Goal: Task Accomplishment & Management: Use online tool/utility

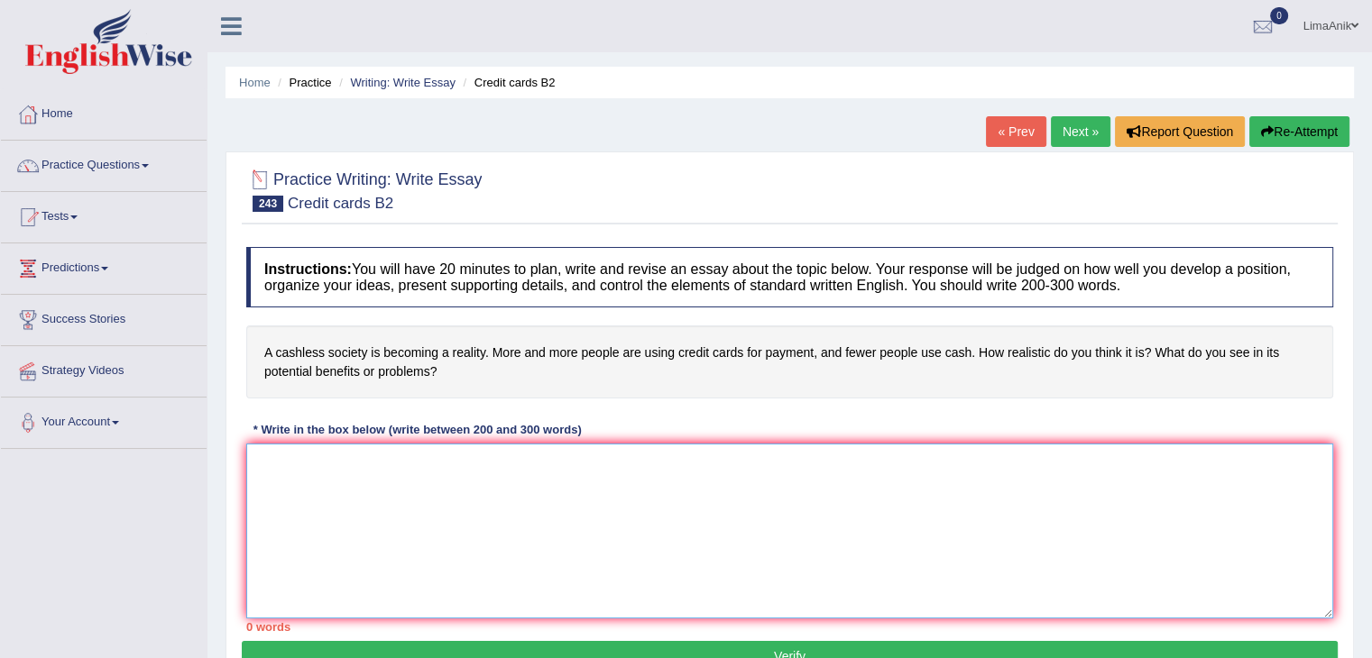
click at [298, 463] on textarea at bounding box center [789, 531] width 1087 height 175
paste textarea "In today’s modern competitive world, using credit and debit cards has become a …"
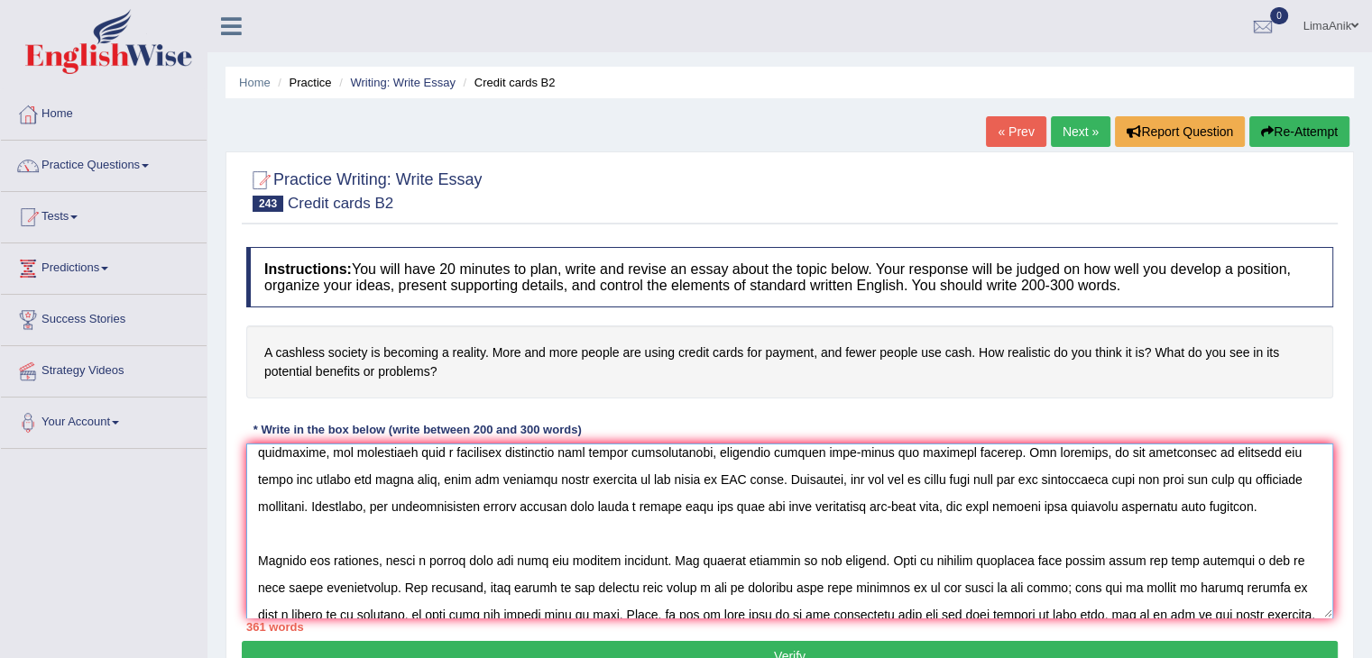
scroll to position [185, 0]
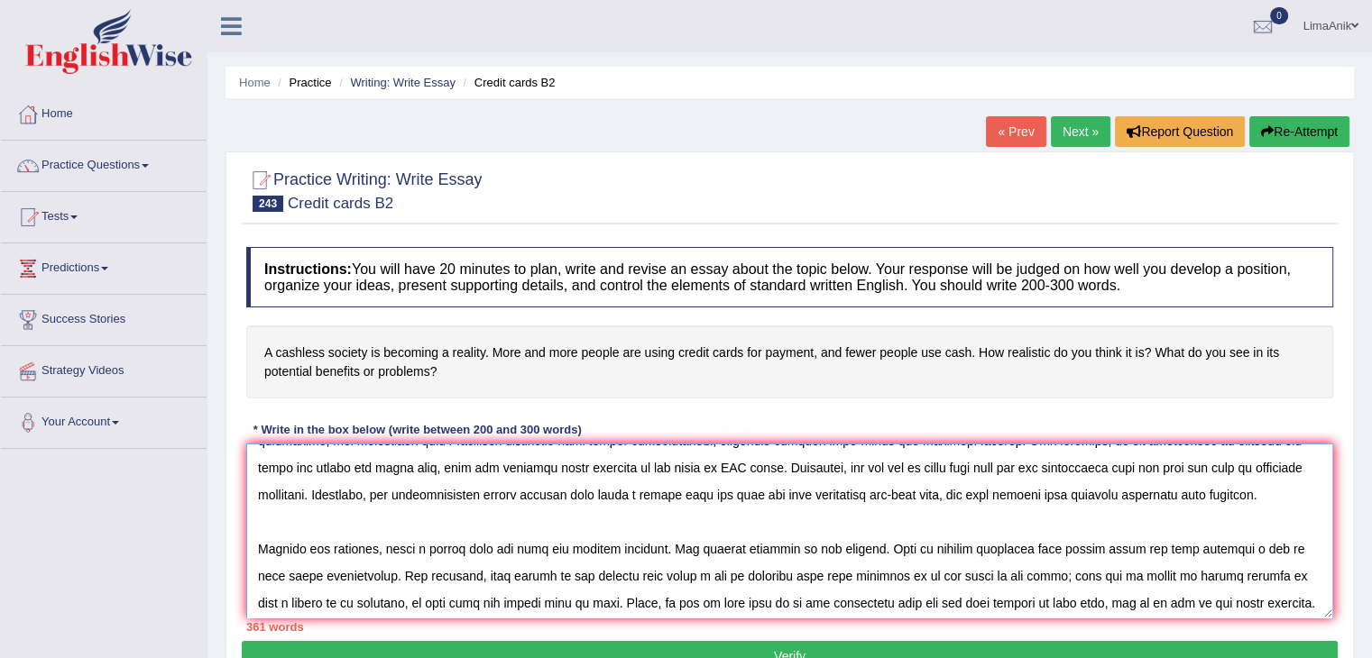
click at [1134, 549] on textarea at bounding box center [789, 531] width 1087 height 175
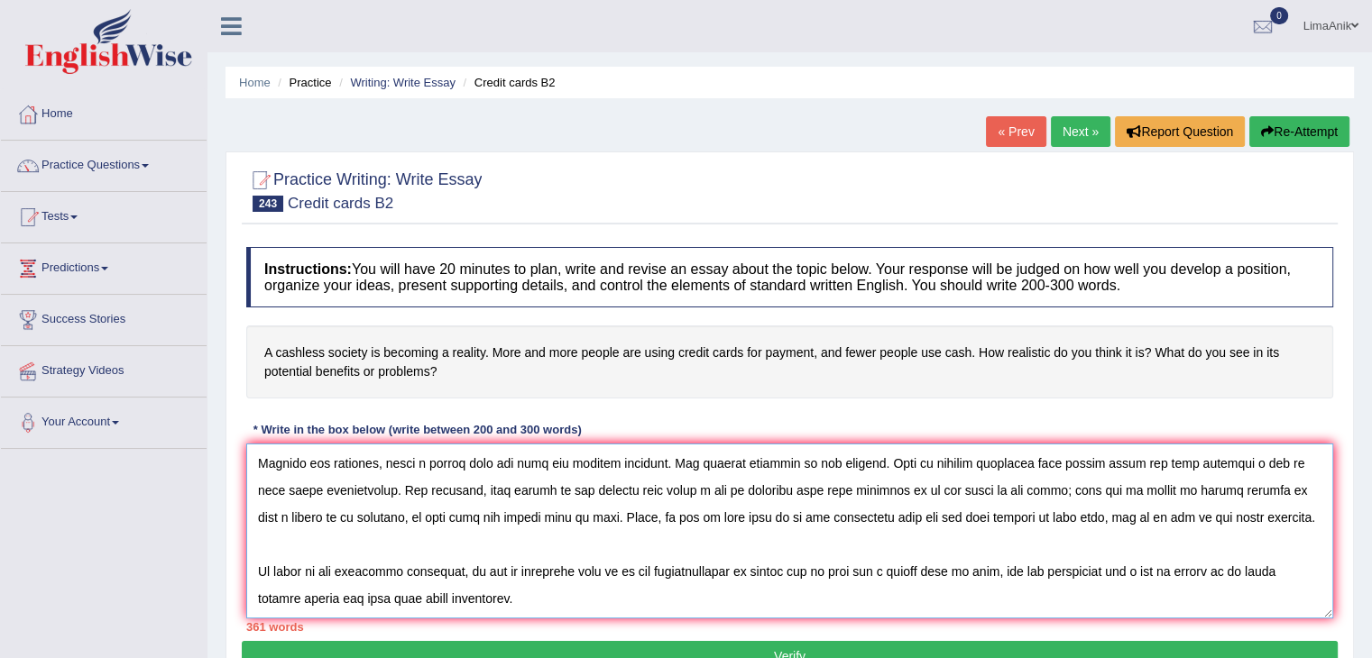
scroll to position [325, 0]
drag, startPoint x: 586, startPoint y: 601, endPoint x: 767, endPoint y: 492, distance: 211.6
click at [767, 492] on textarea at bounding box center [789, 531] width 1087 height 175
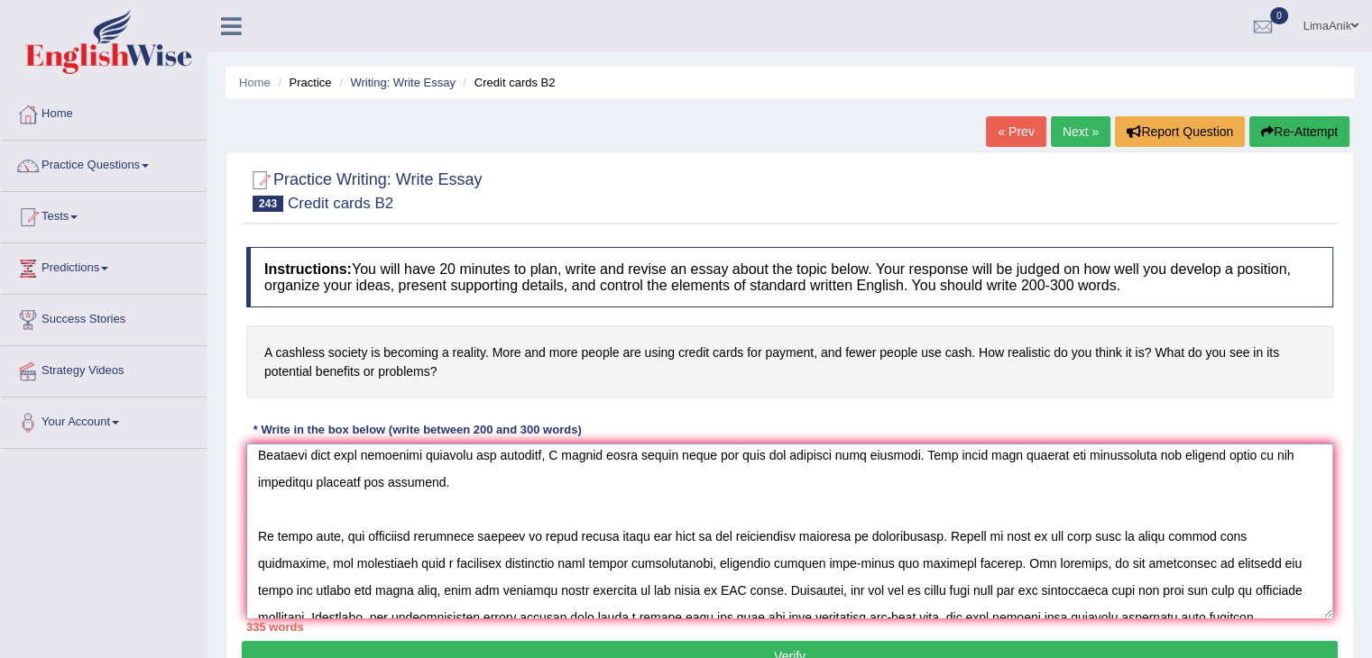
scroll to position [0, 0]
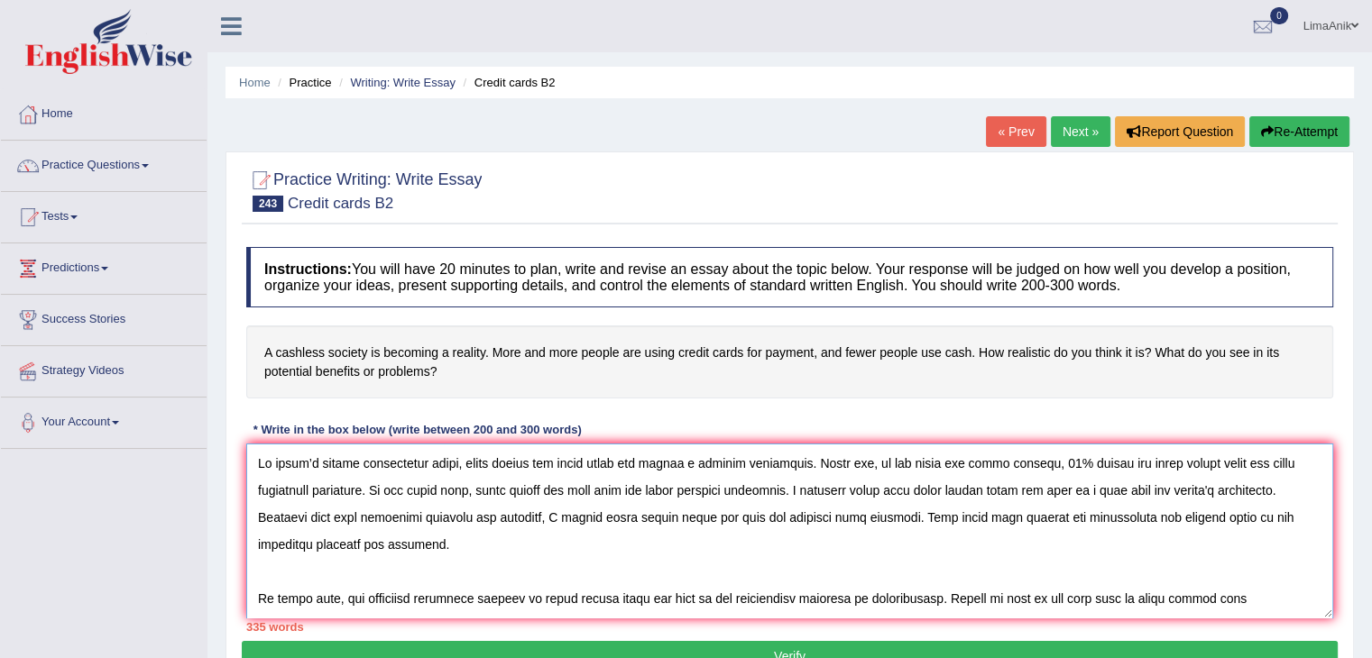
drag, startPoint x: 801, startPoint y: 486, endPoint x: 1281, endPoint y: 488, distance: 479.7
click at [1281, 488] on textarea at bounding box center [789, 531] width 1087 height 175
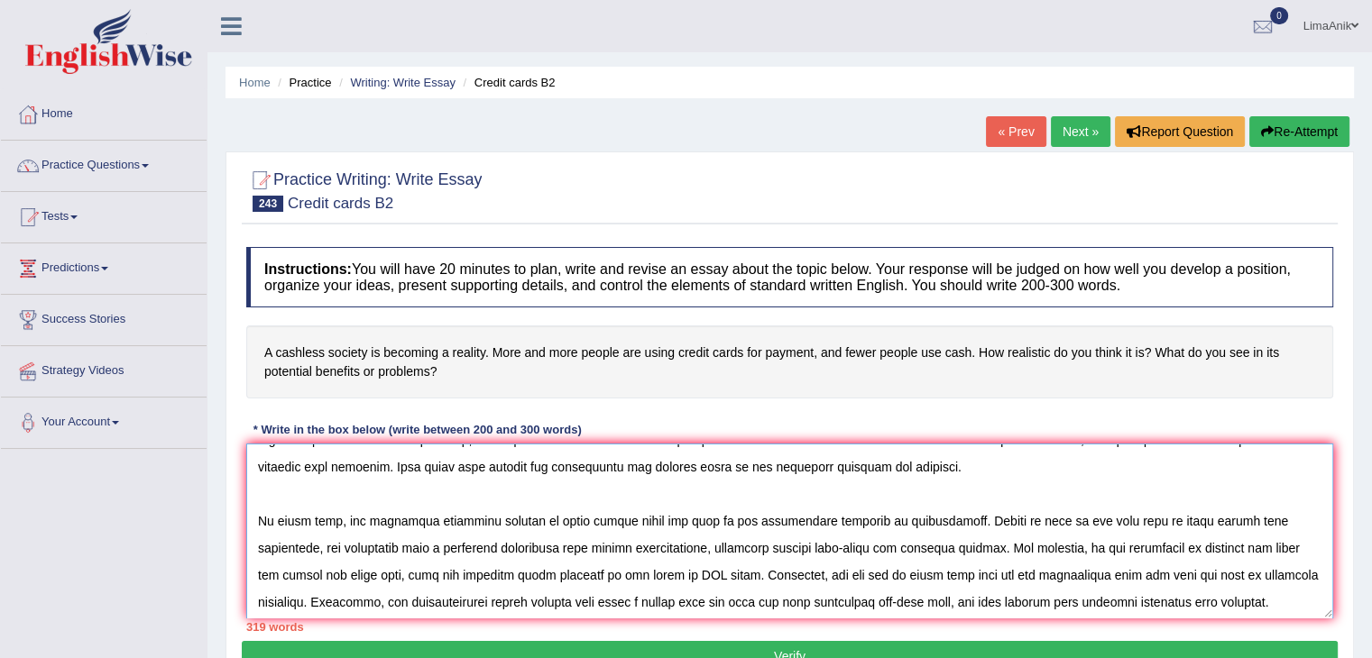
scroll to position [54, 0]
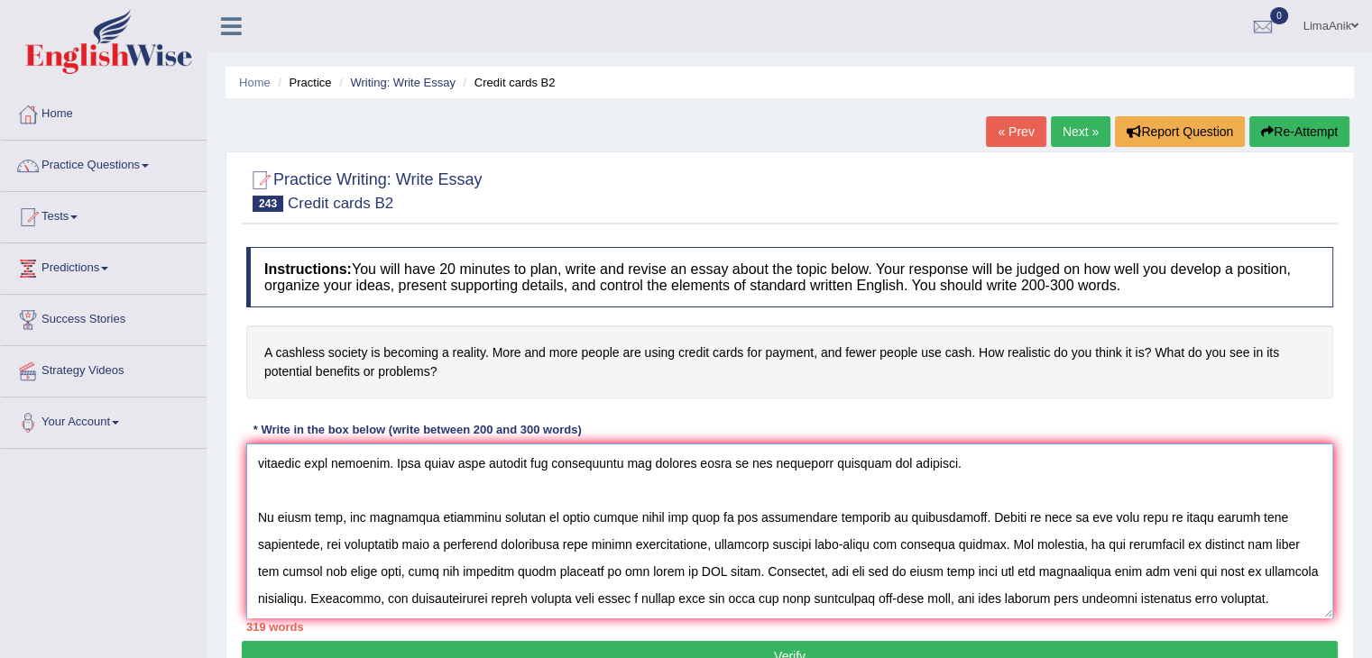
click at [1208, 610] on textarea at bounding box center [789, 531] width 1087 height 175
click at [1260, 575] on textarea at bounding box center [789, 531] width 1087 height 175
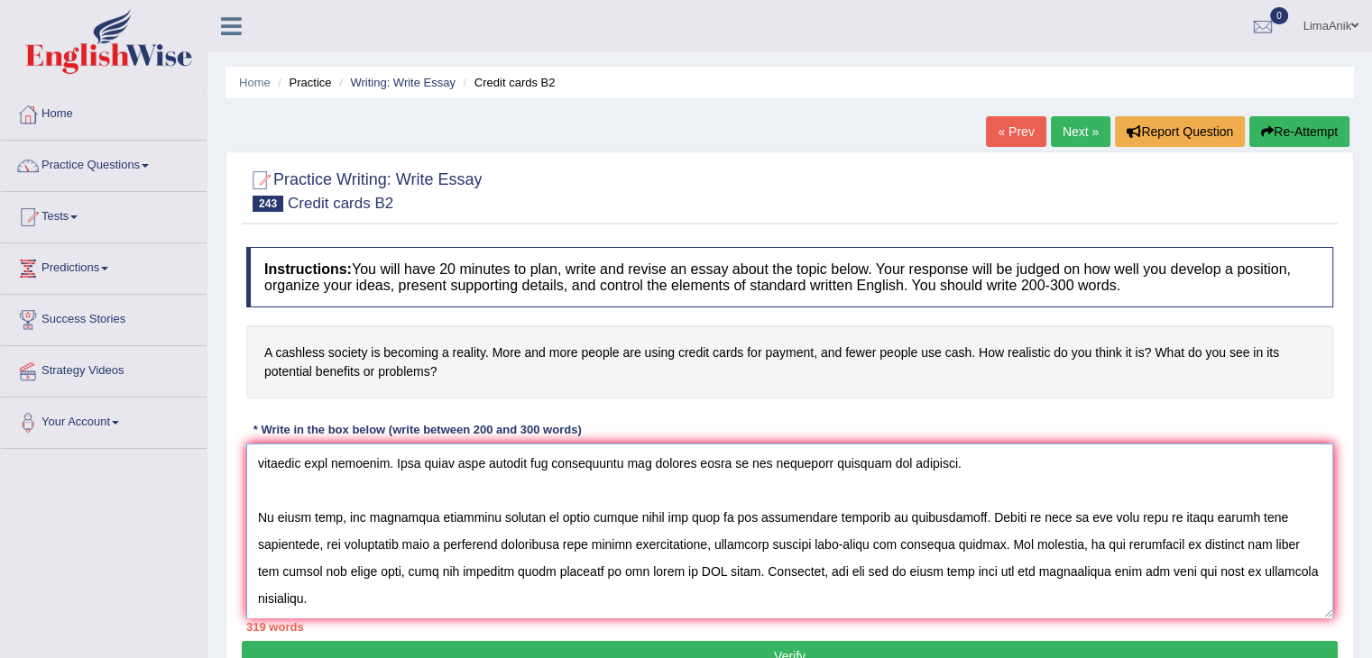
click at [1260, 575] on textarea at bounding box center [789, 531] width 1087 height 175
paste textarea "Therefore, the aforementioned points justify that using a credit card represent…"
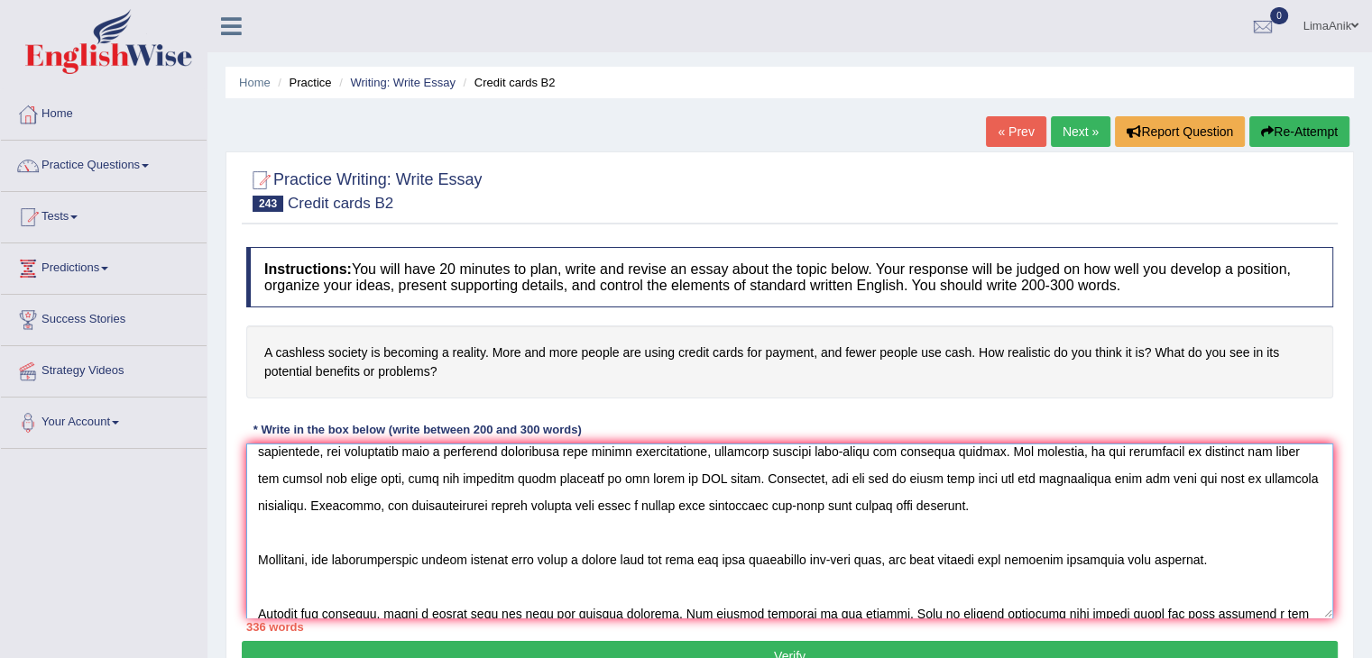
scroll to position [156, 0]
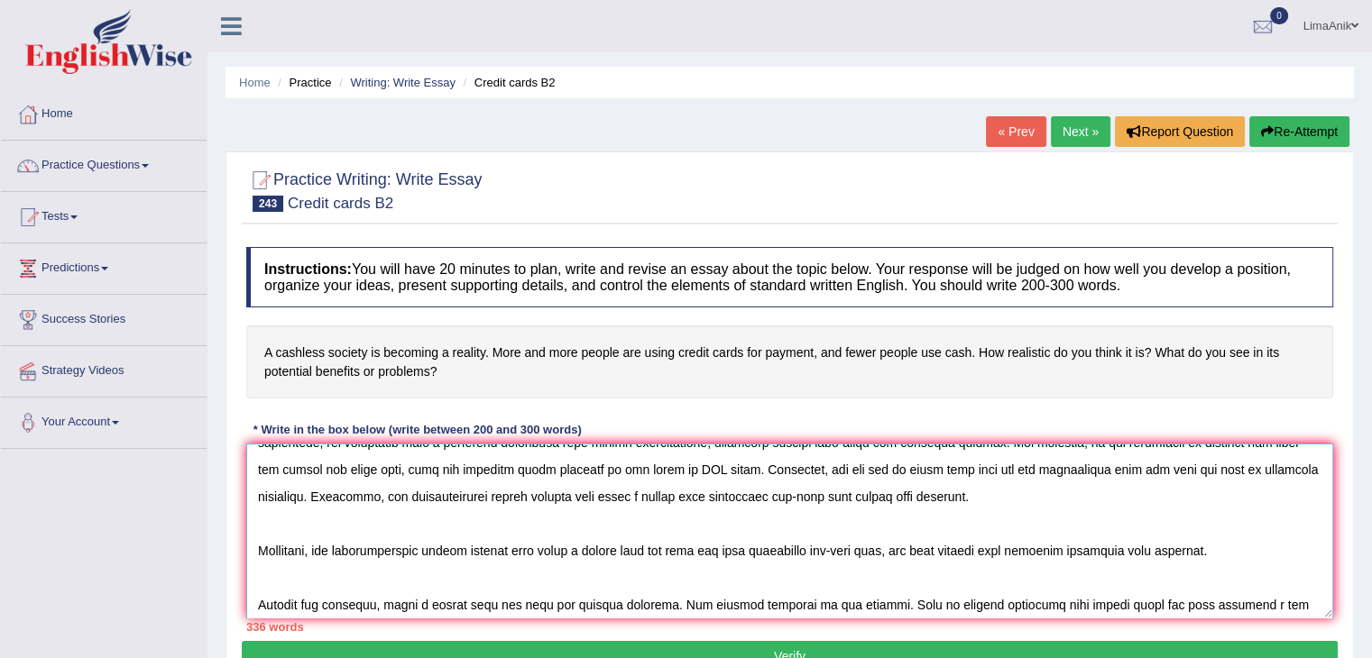
click at [666, 555] on textarea at bounding box center [789, 531] width 1087 height 175
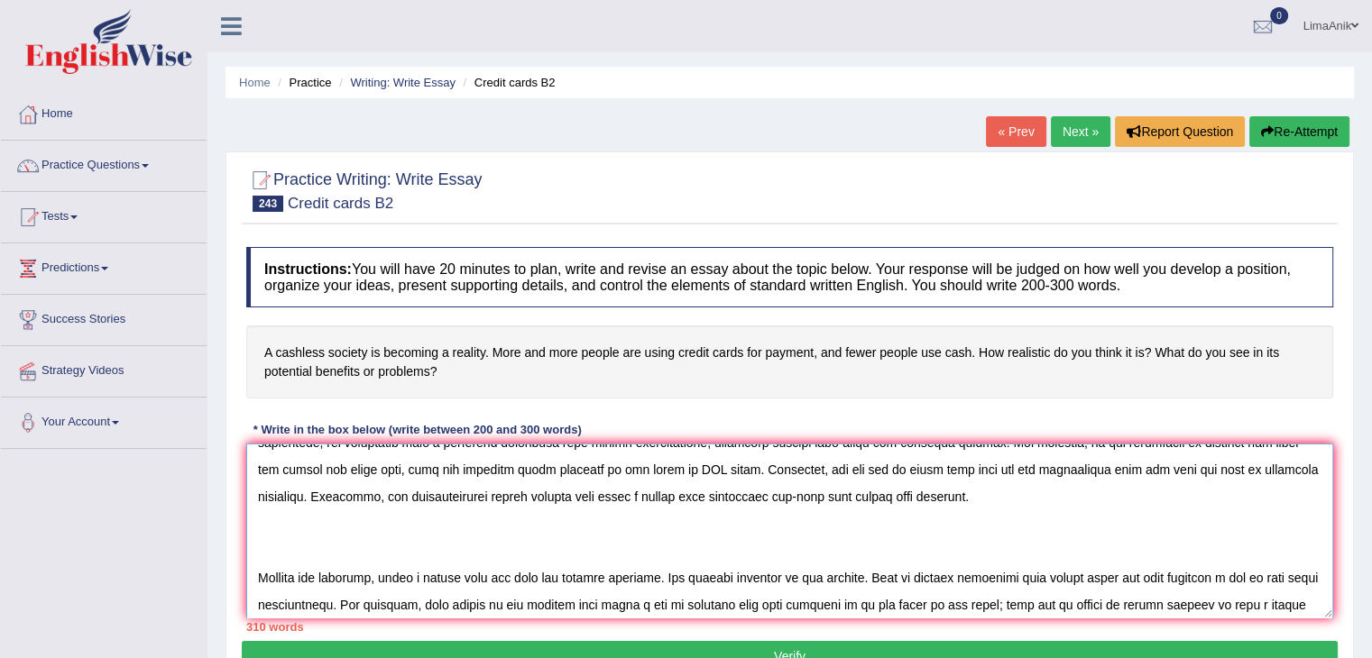
click at [259, 582] on textarea at bounding box center [789, 531] width 1087 height 175
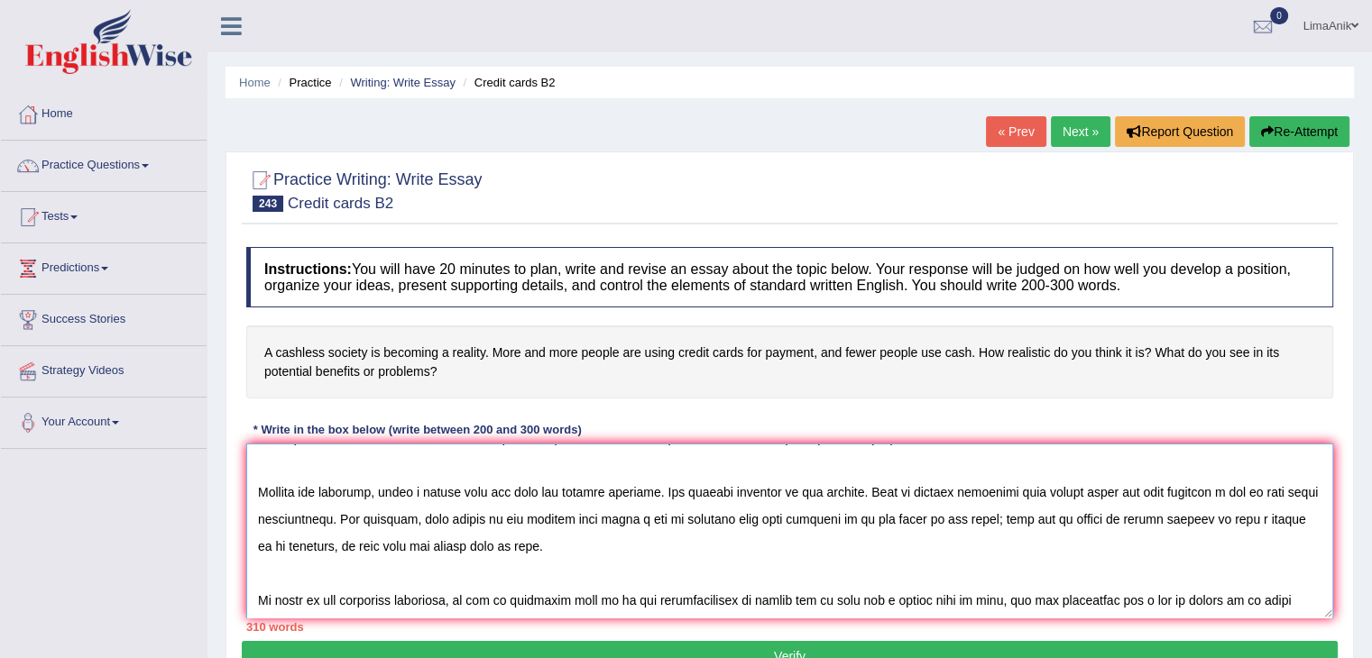
scroll to position [225, 0]
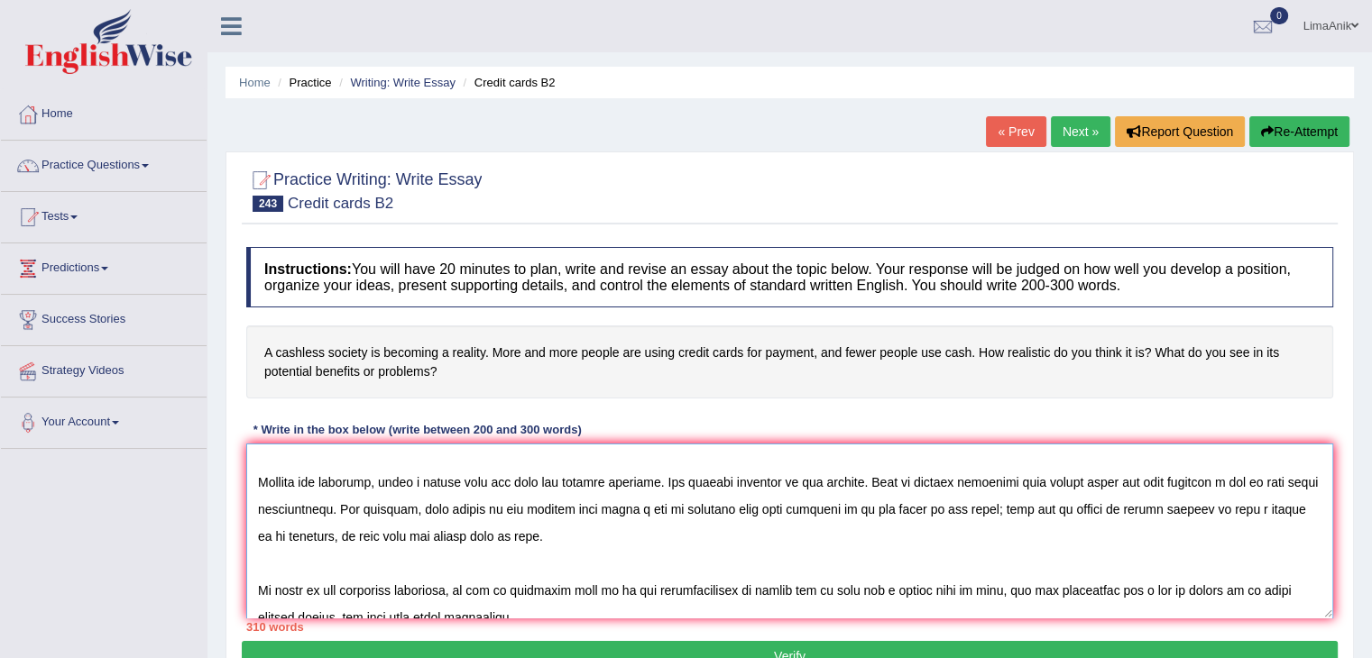
click at [386, 539] on textarea at bounding box center [789, 531] width 1087 height 175
click at [1210, 517] on textarea at bounding box center [789, 531] width 1087 height 175
click at [449, 548] on textarea at bounding box center [789, 531] width 1087 height 175
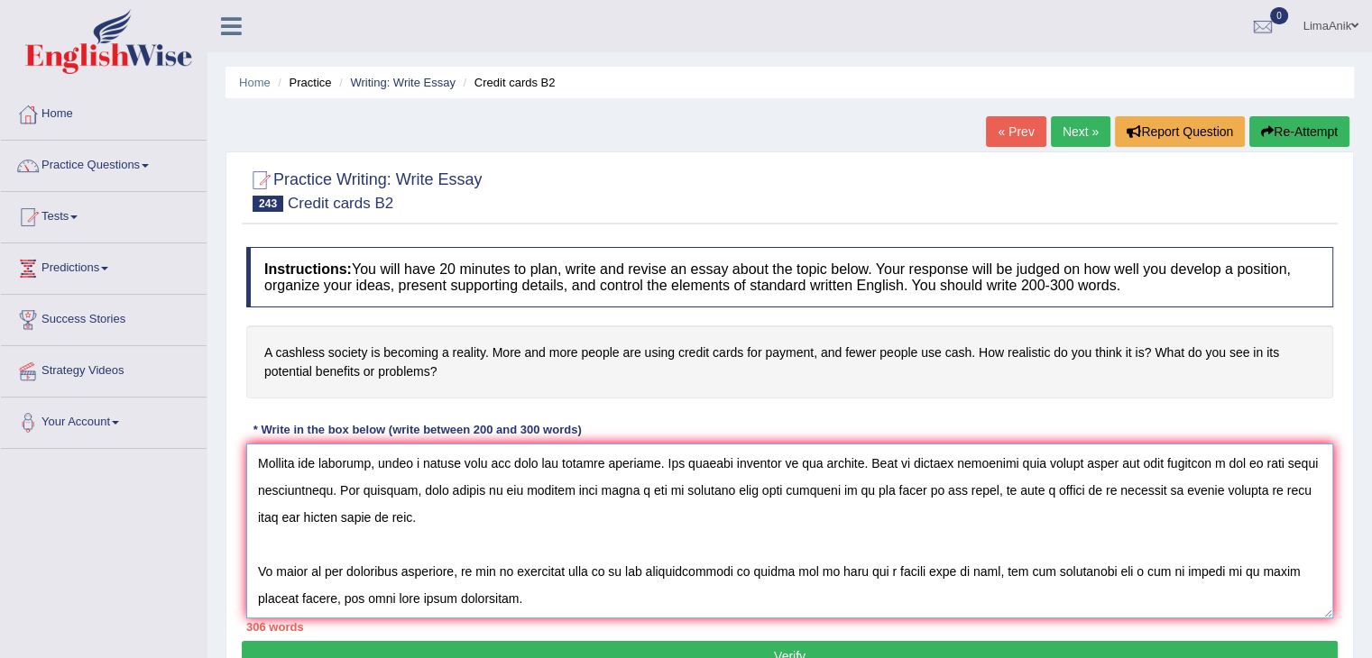
scroll to position [274, 0]
click at [419, 572] on textarea at bounding box center [789, 531] width 1087 height 175
click at [469, 573] on textarea at bounding box center [789, 531] width 1087 height 175
click at [453, 592] on textarea at bounding box center [789, 531] width 1087 height 175
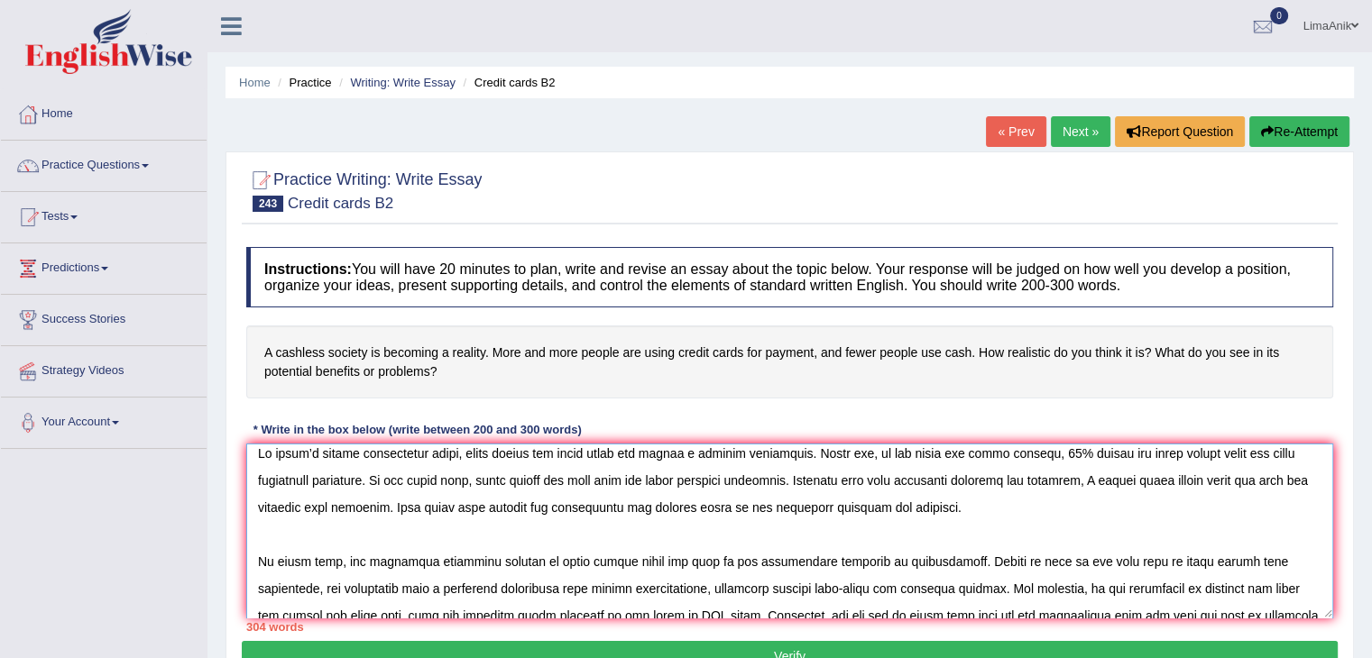
scroll to position [0, 0]
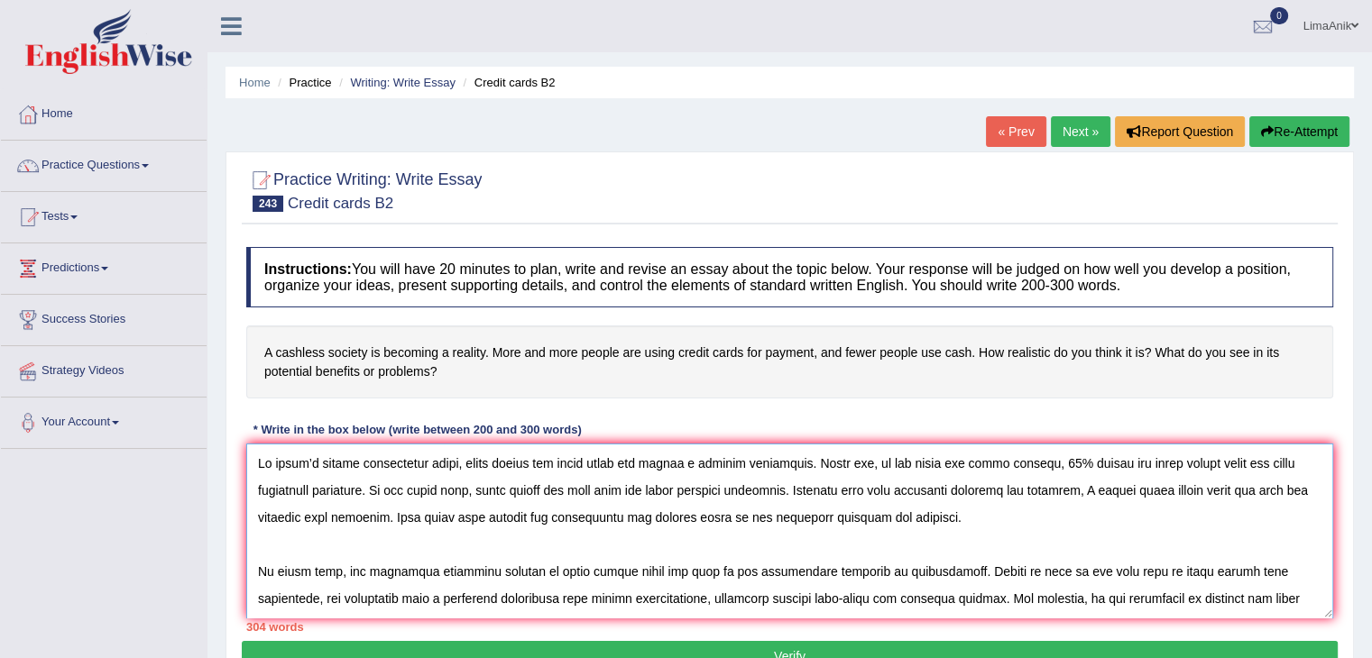
click at [745, 514] on textarea at bounding box center [789, 531] width 1087 height 175
click at [739, 526] on textarea at bounding box center [789, 531] width 1087 height 175
click at [568, 526] on textarea at bounding box center [789, 531] width 1087 height 175
click at [897, 457] on textarea at bounding box center [789, 531] width 1087 height 175
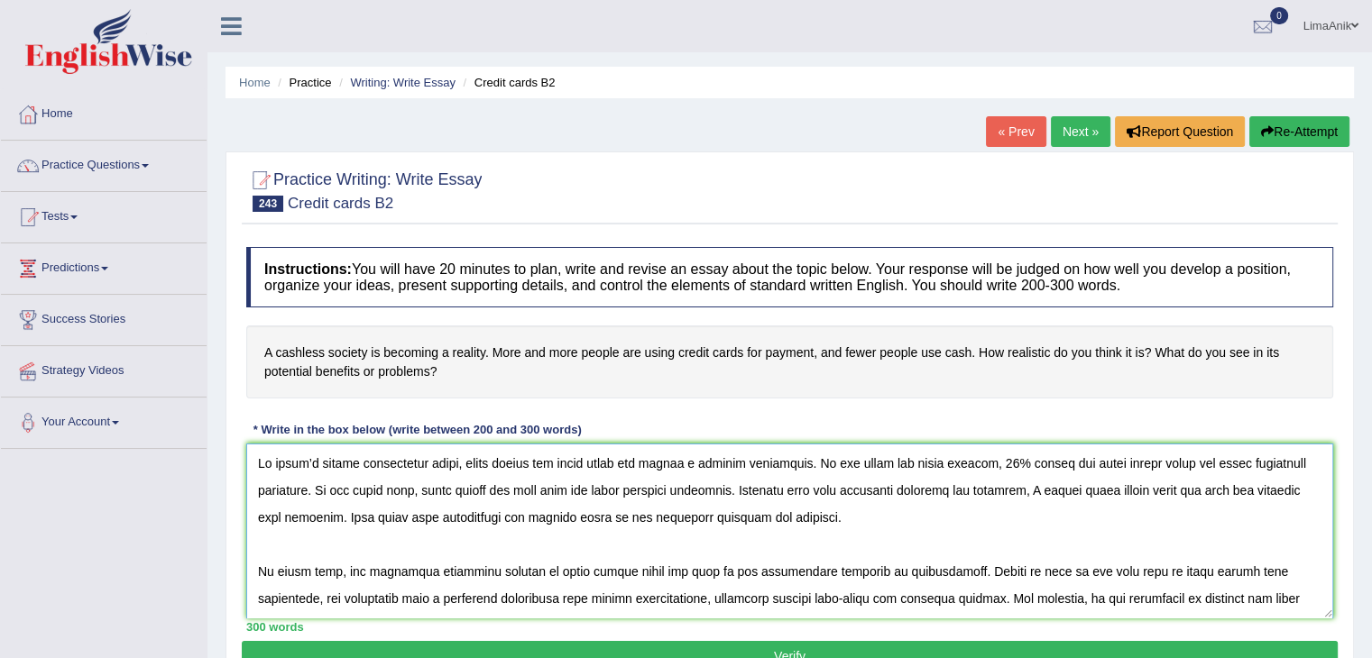
scroll to position [298, 0]
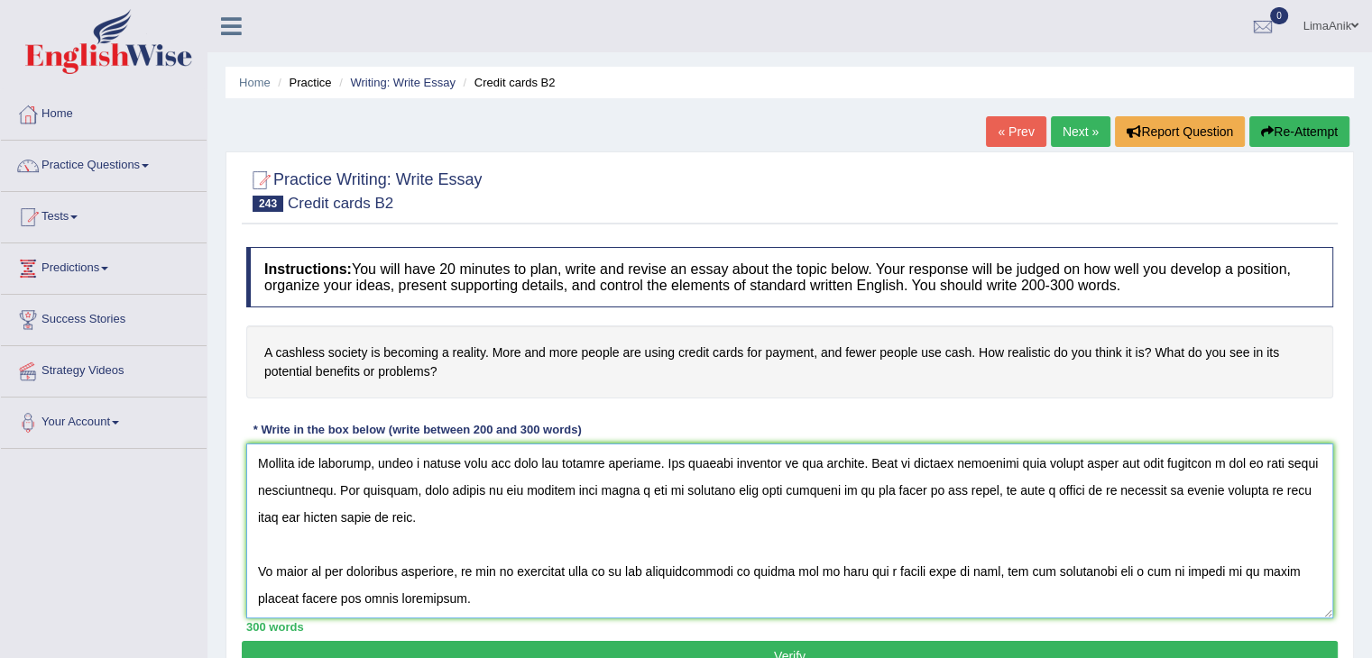
drag, startPoint x: 253, startPoint y: 466, endPoint x: 424, endPoint y: 631, distance: 237.2
click at [424, 631] on div "Instructions: You will have 20 minutes to plan, write and revise an essay about…" at bounding box center [790, 439] width 1096 height 403
type textarea "In today’s modern competitive world, using credit and debit cards has become a …"
click at [558, 537] on textarea at bounding box center [789, 531] width 1087 height 175
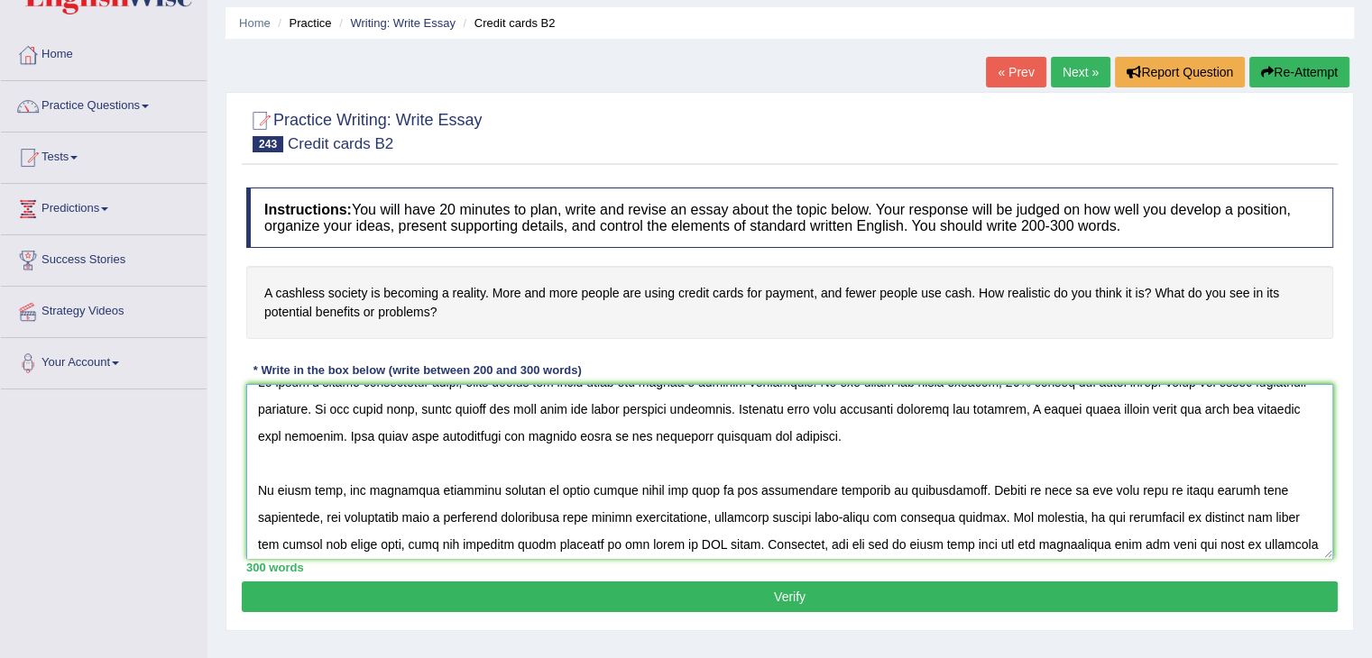
scroll to position [0, 0]
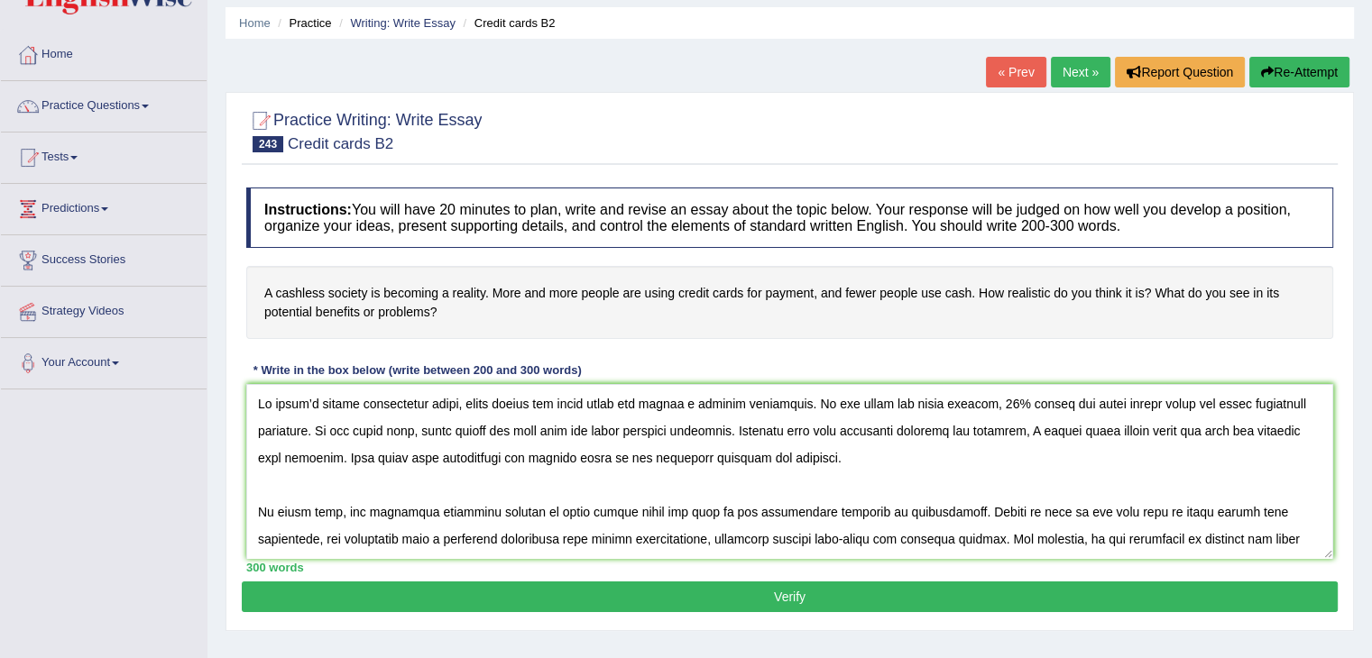
click at [822, 586] on button "Verify" at bounding box center [790, 597] width 1096 height 31
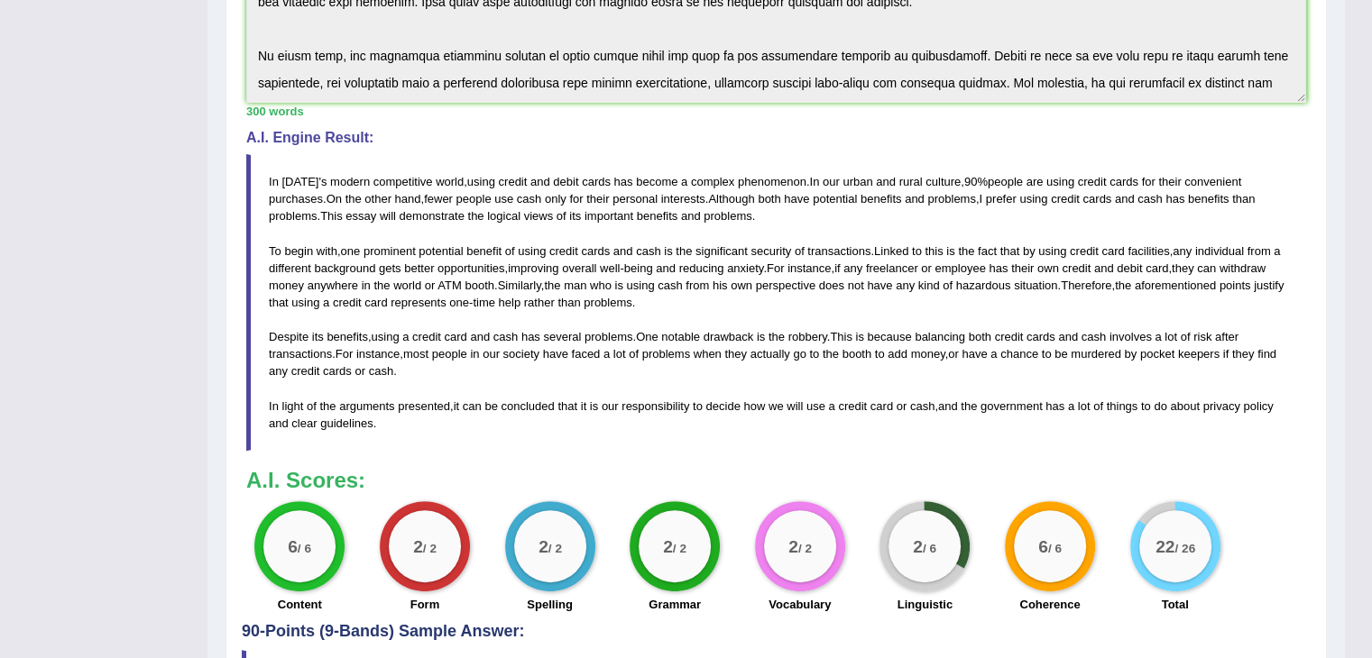
scroll to position [506, 0]
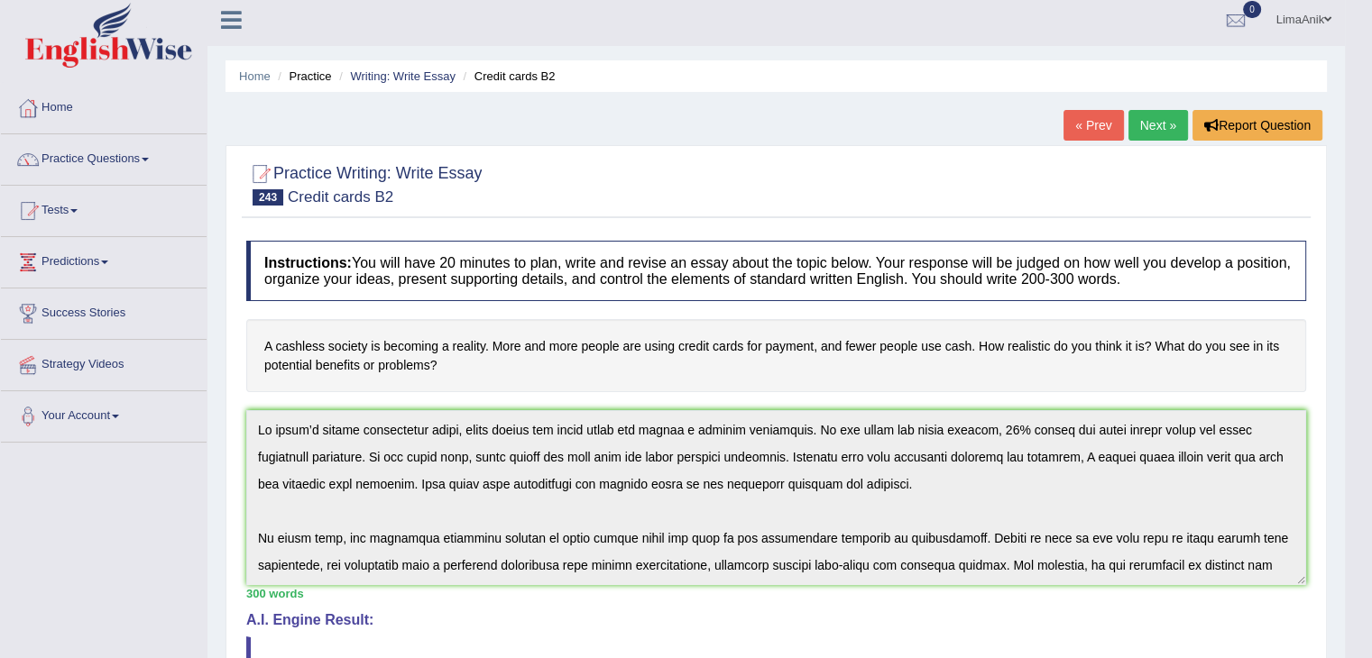
scroll to position [0, 0]
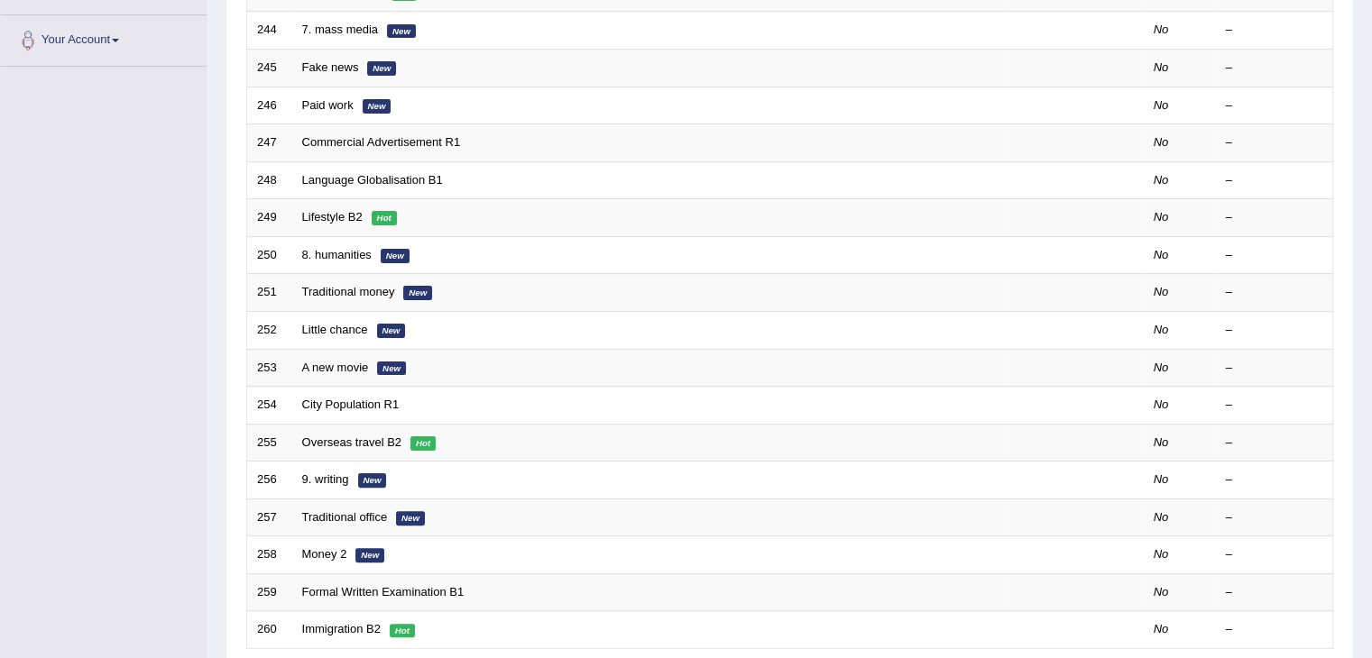
scroll to position [386, 0]
